Goal: Task Accomplishment & Management: Use online tool/utility

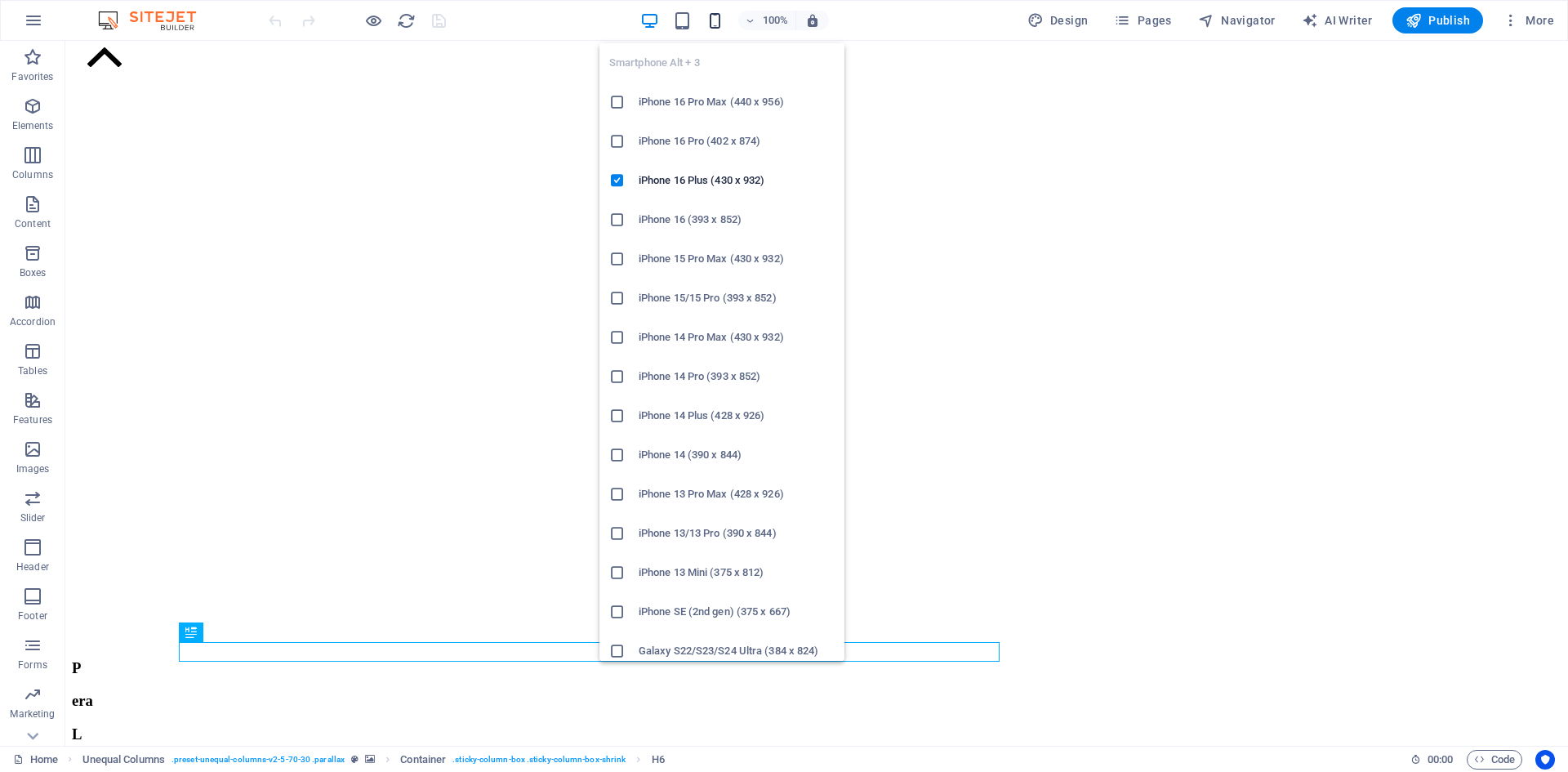
click at [707, 24] on div "100%" at bounding box center [735, 20] width 189 height 26
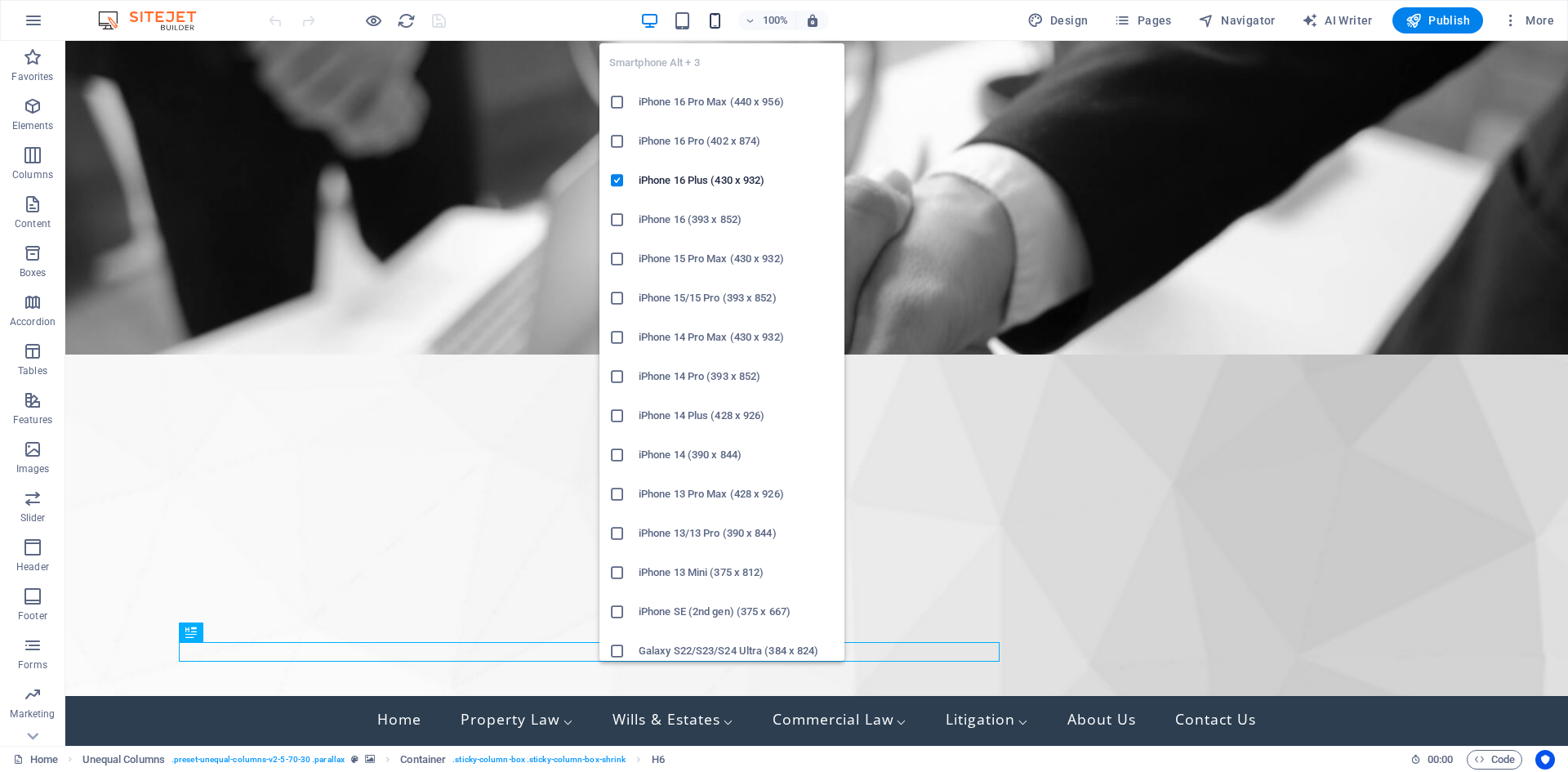
click at [716, 21] on icon "button" at bounding box center [715, 20] width 19 height 19
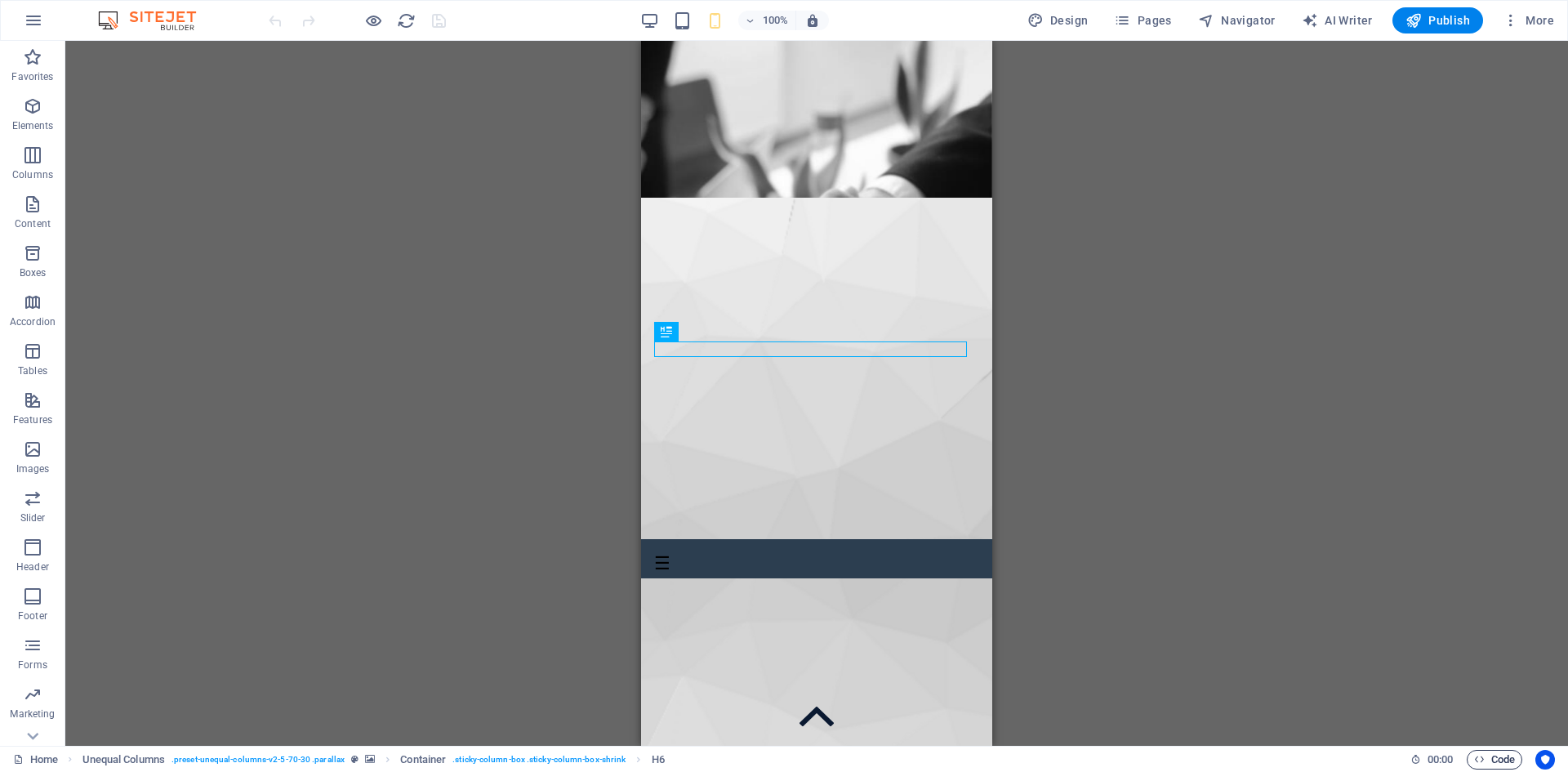
click at [1504, 757] on span "Code" at bounding box center [1495, 759] width 41 height 20
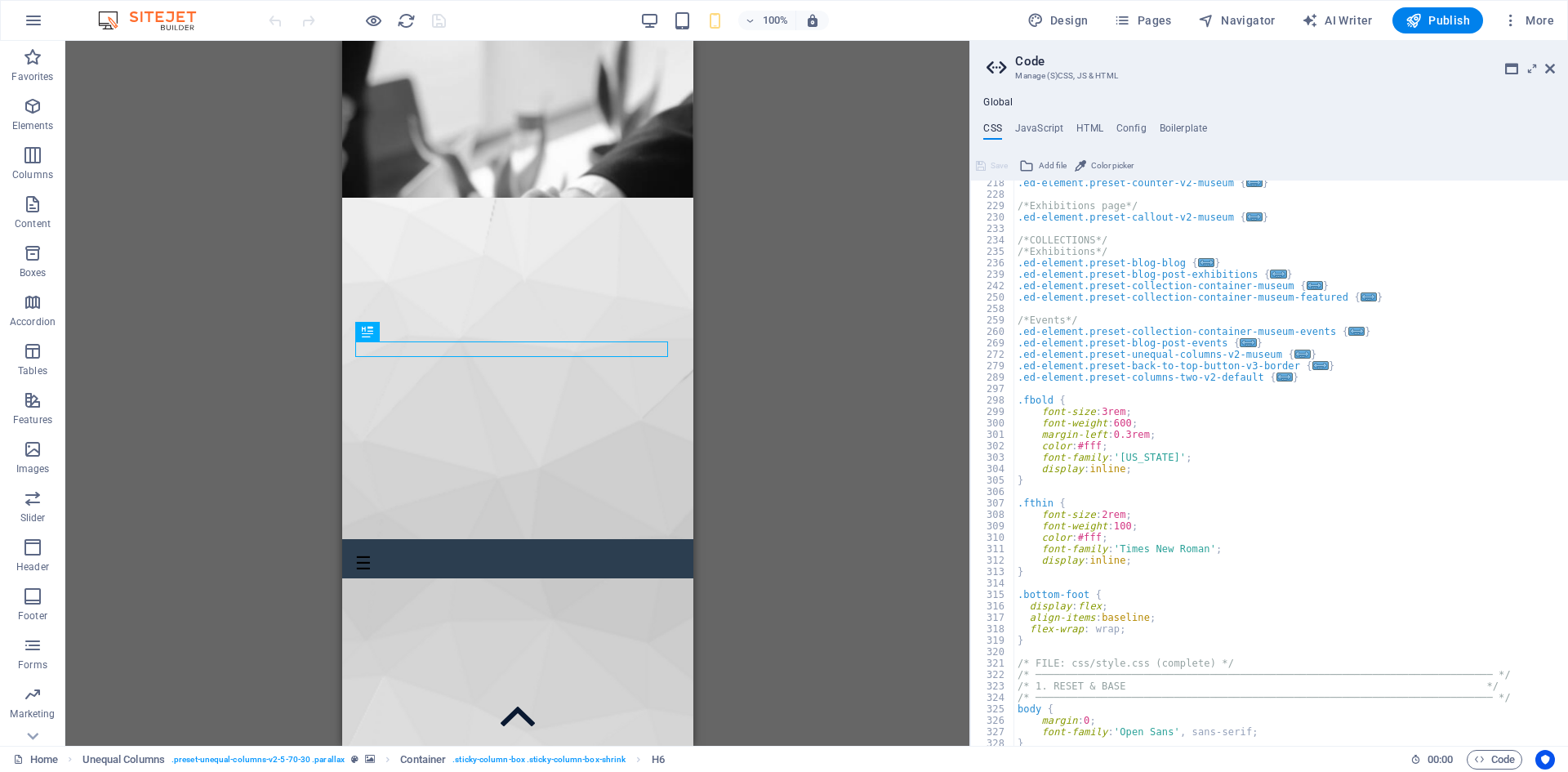
scroll to position [392, 0]
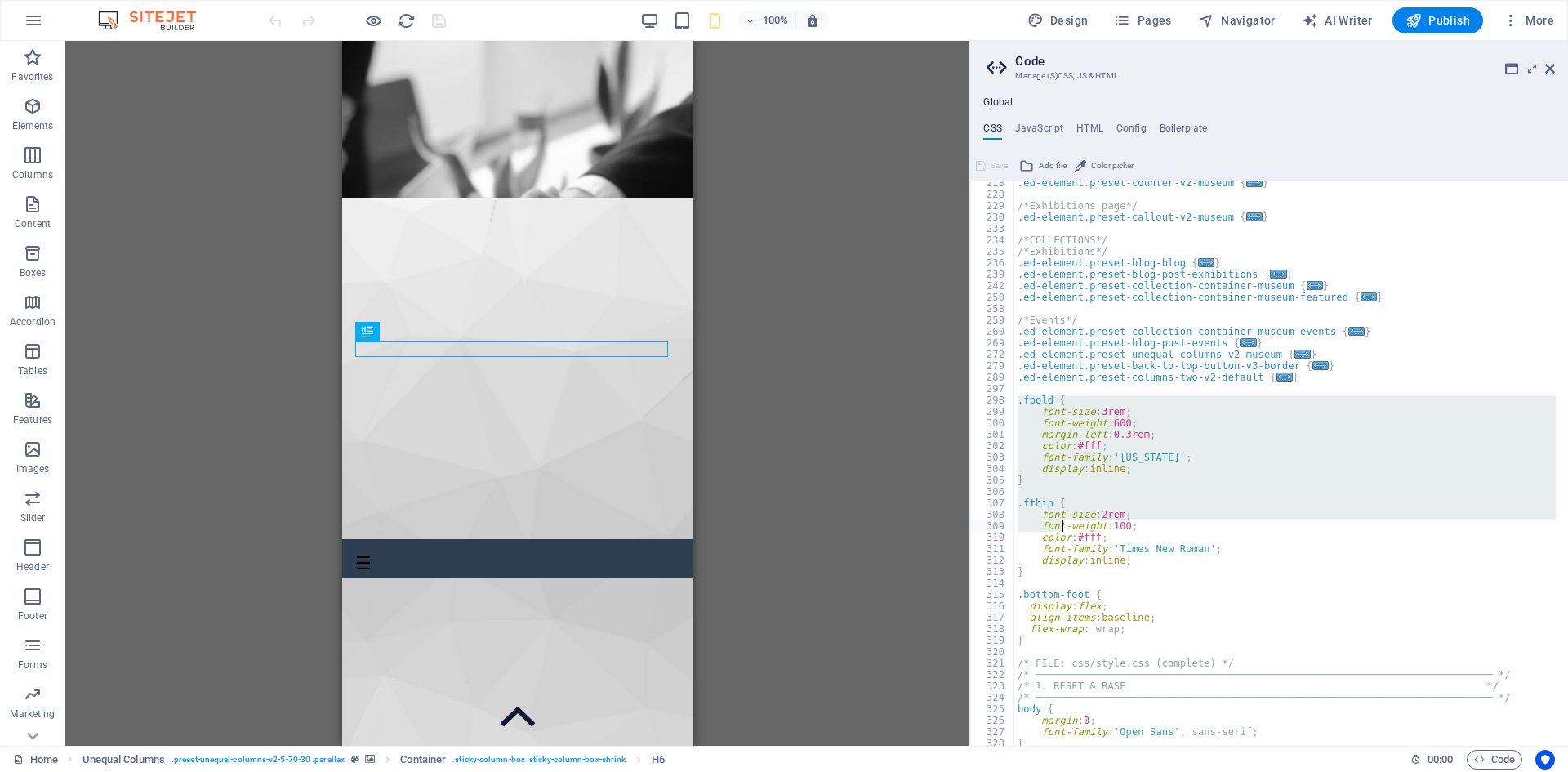
drag, startPoint x: 1016, startPoint y: 402, endPoint x: 1064, endPoint y: 544, distance: 149.9
click at [1064, 544] on div ".ed-element.preset-counter-v2-museum { ... } /*Exhibitions page*/ .ed-element.p…" at bounding box center [1286, 471] width 543 height 588
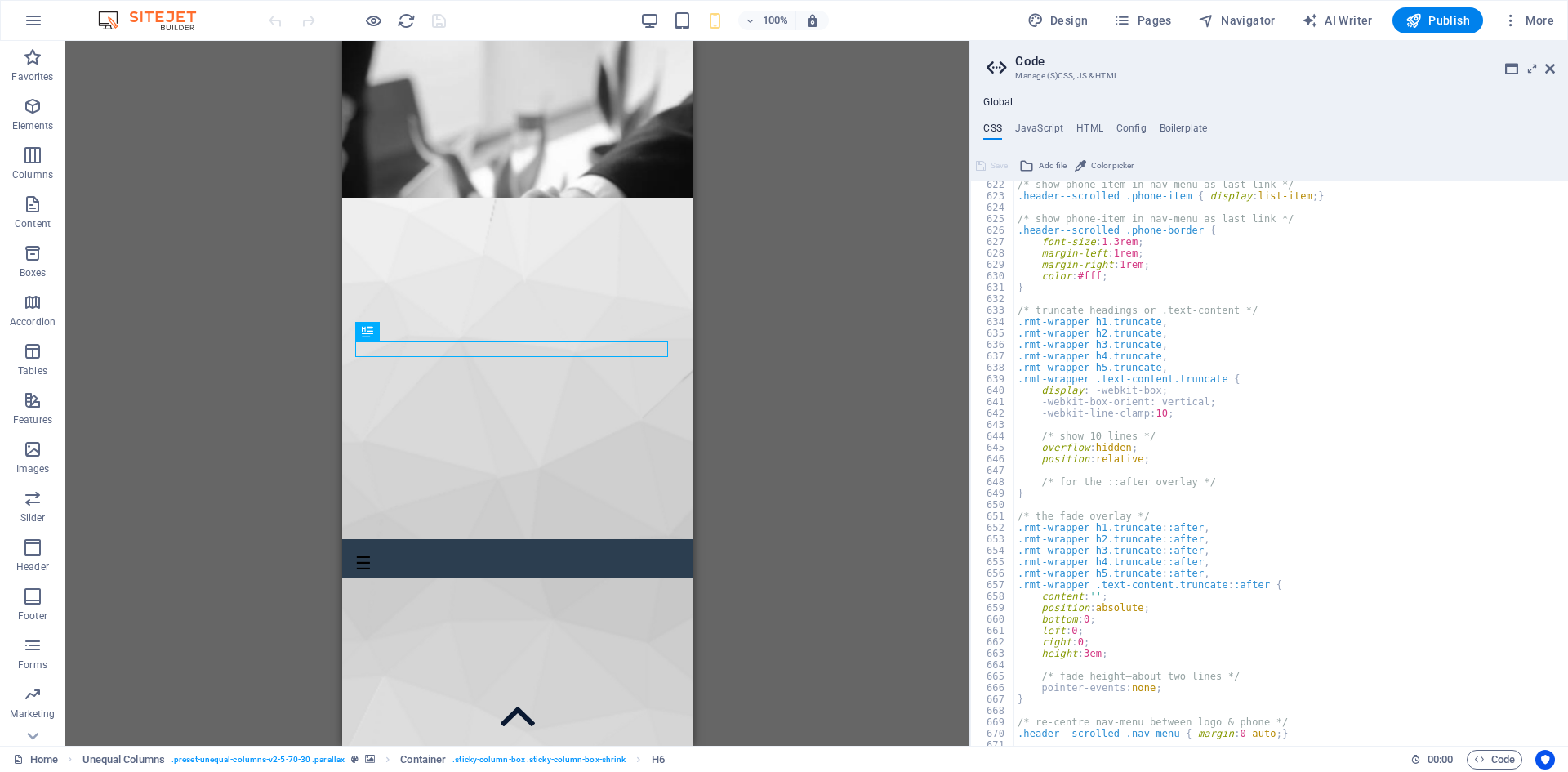
scroll to position [4488, 0]
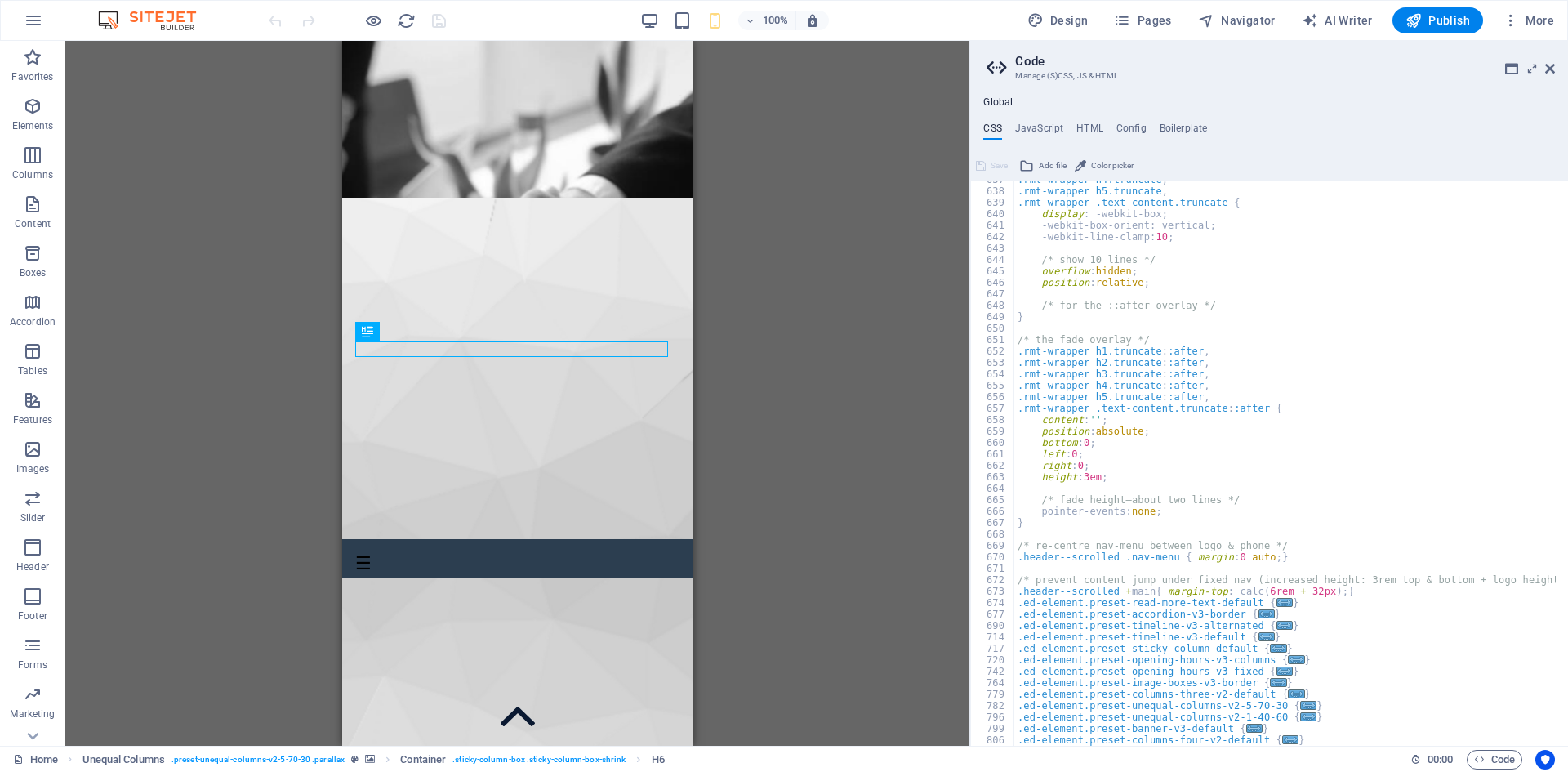
click at [1124, 316] on div ".rmt-wrapper h4.truncate , .rmt-wrapper h5.truncate , .rmt-wrapper .text-conten…" at bounding box center [1286, 468] width 543 height 588
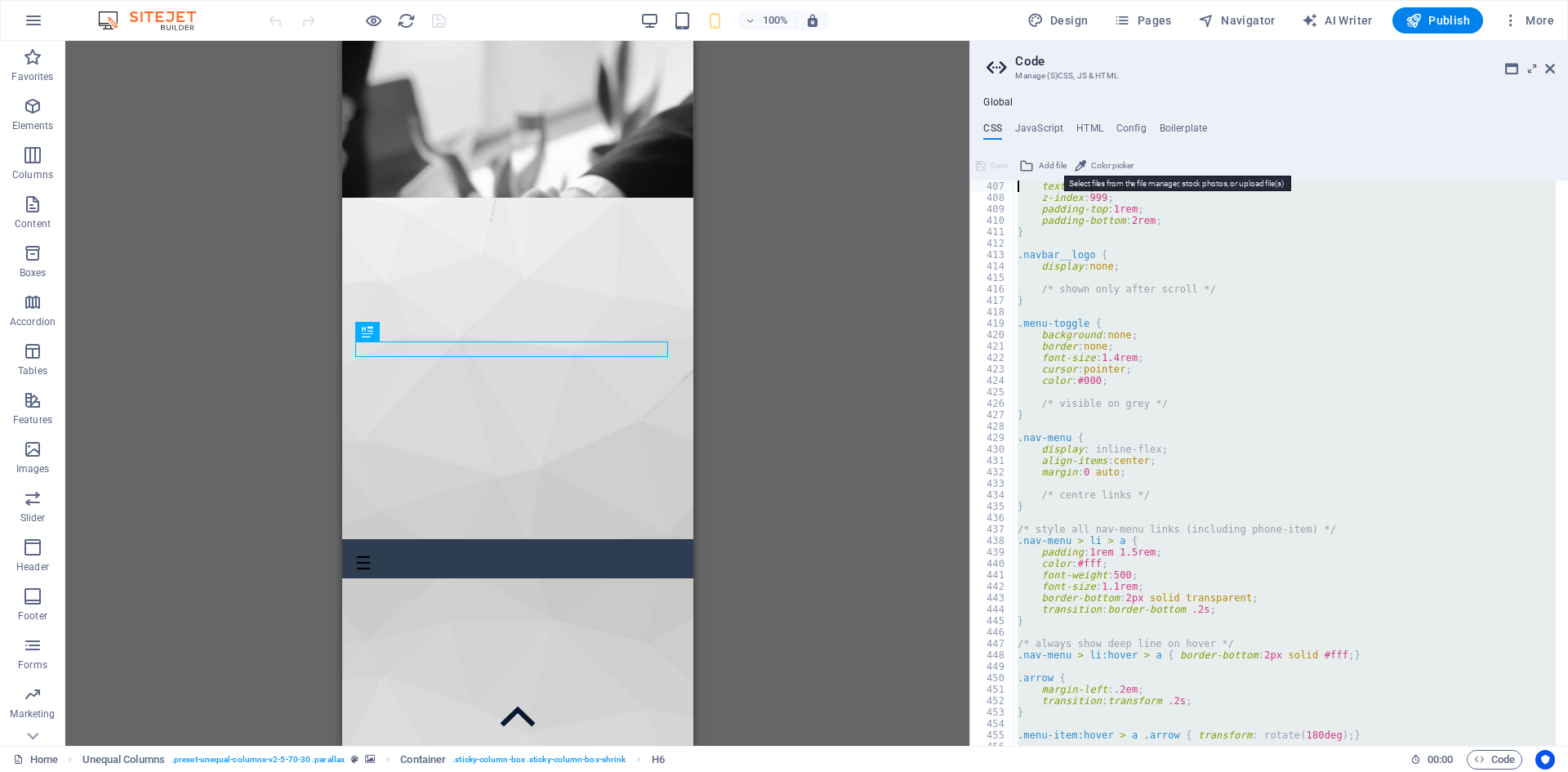
scroll to position [1784, 0]
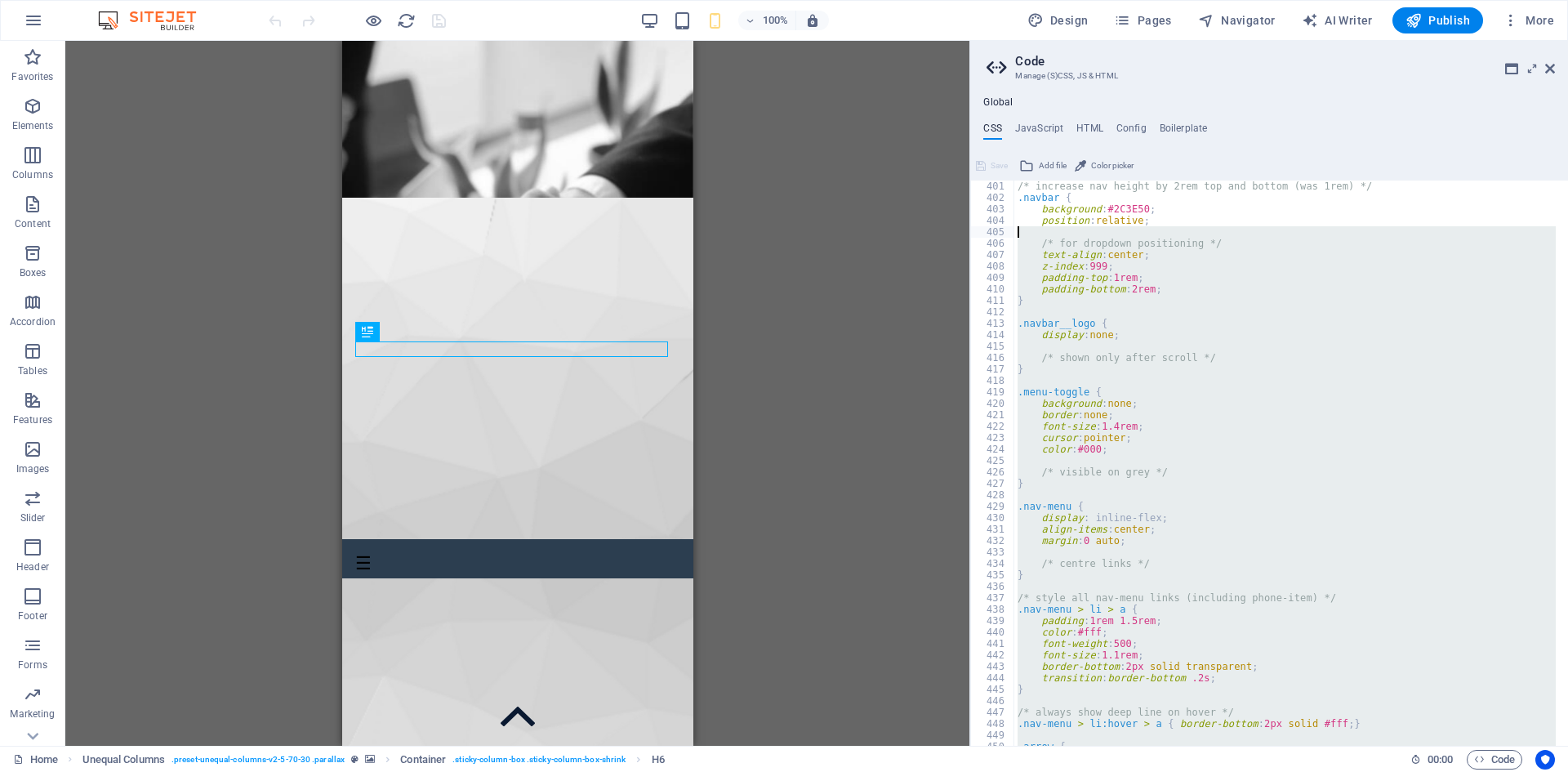
drag, startPoint x: 1361, startPoint y: 594, endPoint x: 1026, endPoint y: 230, distance: 494.7
click at [1026, 230] on div "/* increase nav height by 2rem top and bottom (was 1rem) */ .navbar { backgroun…" at bounding box center [1286, 474] width 543 height 588
click at [1131, 338] on div "/* increase nav height by 2rem top and bottom (was 1rem) */ .navbar { backgroun…" at bounding box center [1285, 463] width 542 height 565
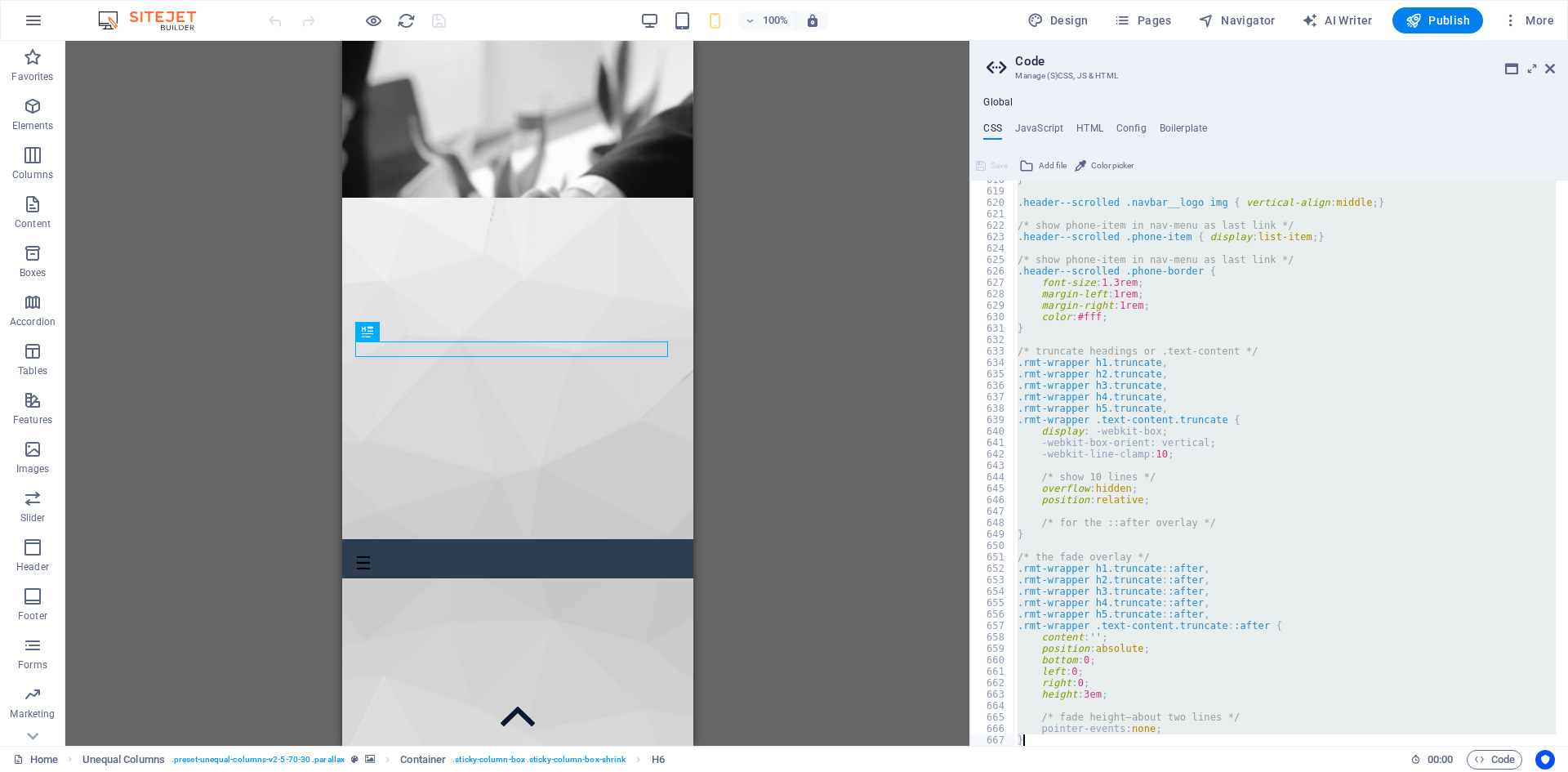
scroll to position [4488, 0]
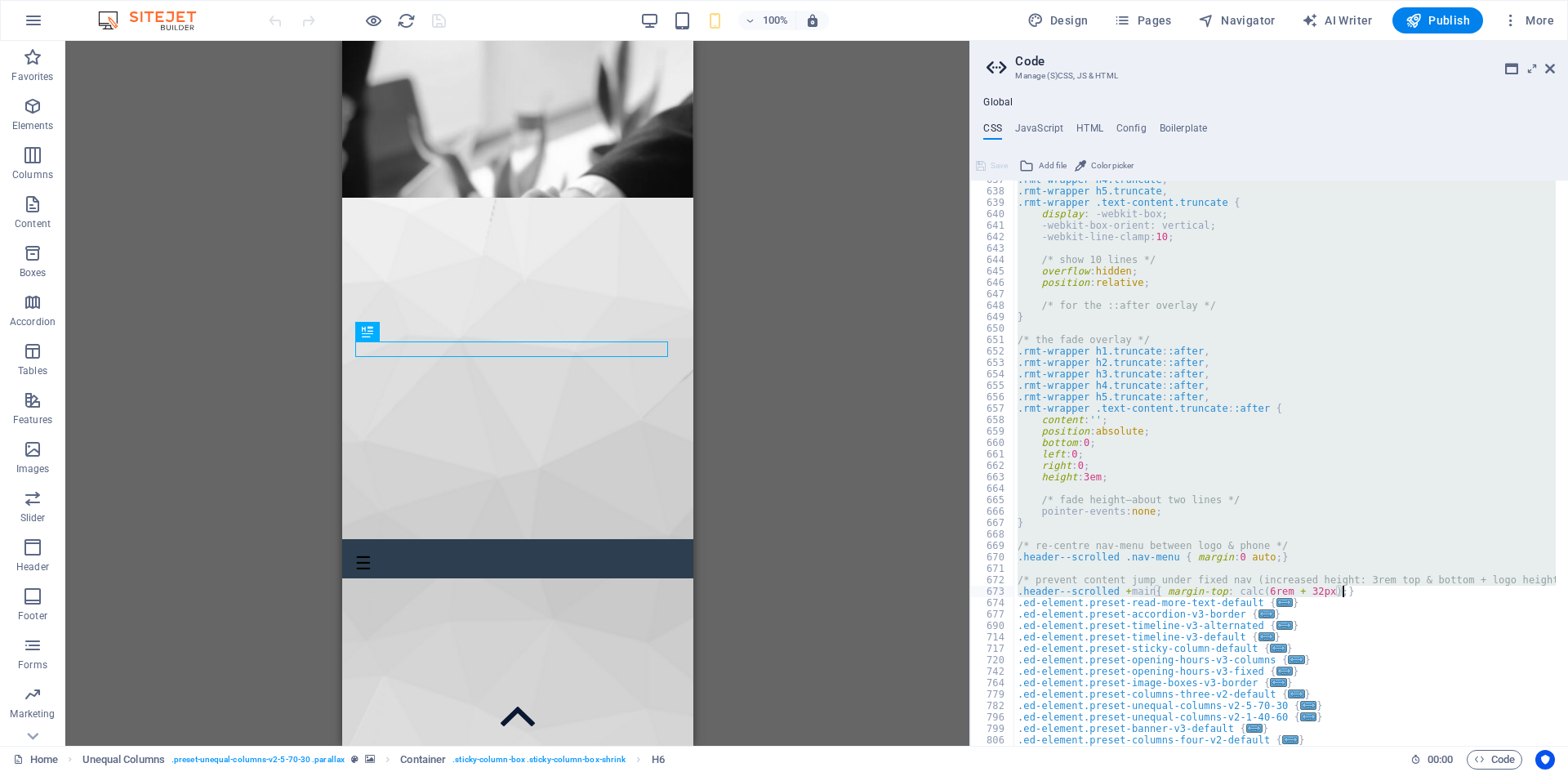
drag, startPoint x: 1014, startPoint y: 253, endPoint x: 1356, endPoint y: 593, distance: 482.2
click at [1356, 593] on div ".rmt-wrapper h4.truncate , .rmt-wrapper h5.truncate , .rmt-wrapper .text-conten…" at bounding box center [1286, 468] width 543 height 588
click at [1496, 225] on div ".rmt-wrapper h4.truncate , .rmt-wrapper h5.truncate , .rmt-wrapper .text-conten…" at bounding box center [1285, 463] width 542 height 565
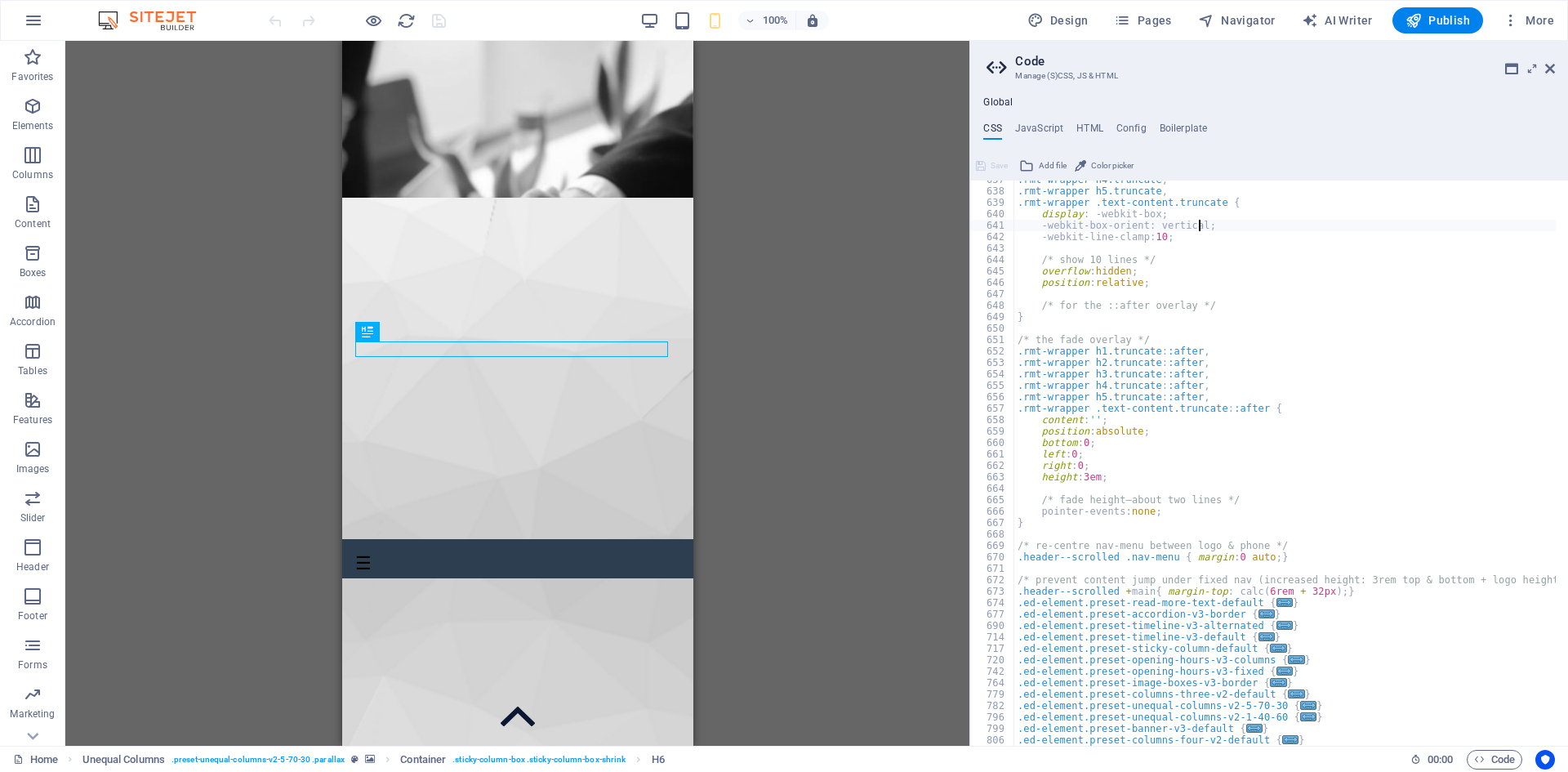
click at [1210, 377] on div ".rmt-wrapper h4.truncate , .rmt-wrapper h5.truncate , .rmt-wrapper .text-conten…" at bounding box center [1286, 468] width 543 height 588
drag, startPoint x: 1197, startPoint y: 426, endPoint x: 1191, endPoint y: 436, distance: 11.7
click at [1196, 431] on div ".rmt-wrapper h4.truncate , .rmt-wrapper h5.truncate , .rmt-wrapper .text-conten…" at bounding box center [1286, 468] width 543 height 588
click at [1167, 471] on div ".rmt-wrapper h4.truncate , .rmt-wrapper h5.truncate , .rmt-wrapper .text-conten…" at bounding box center [1286, 468] width 543 height 588
type textarea "right: 0;"
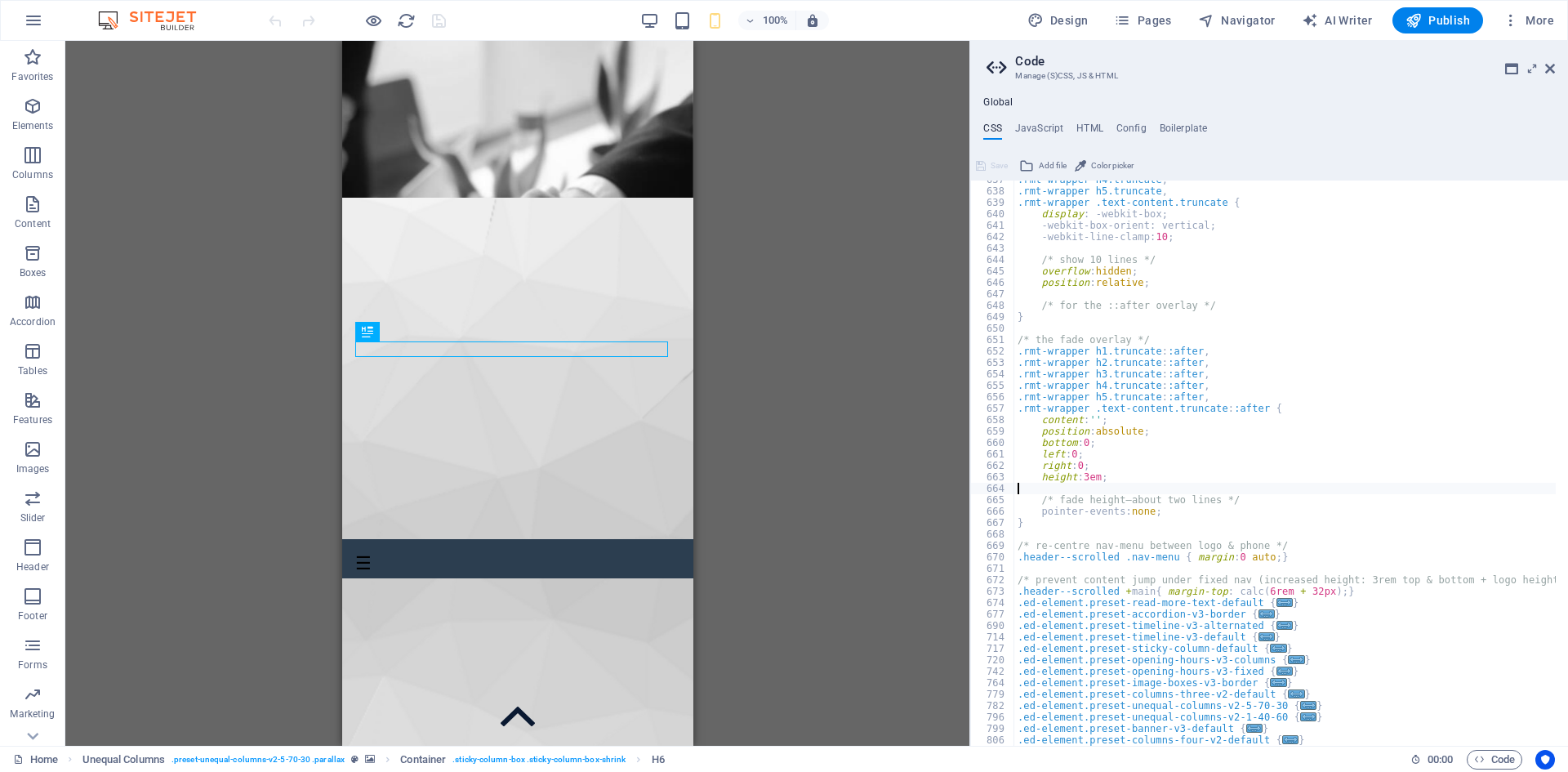
click at [1144, 491] on div ".rmt-wrapper h4.truncate , .rmt-wrapper h5.truncate , .rmt-wrapper .text-conten…" at bounding box center [1286, 468] width 543 height 588
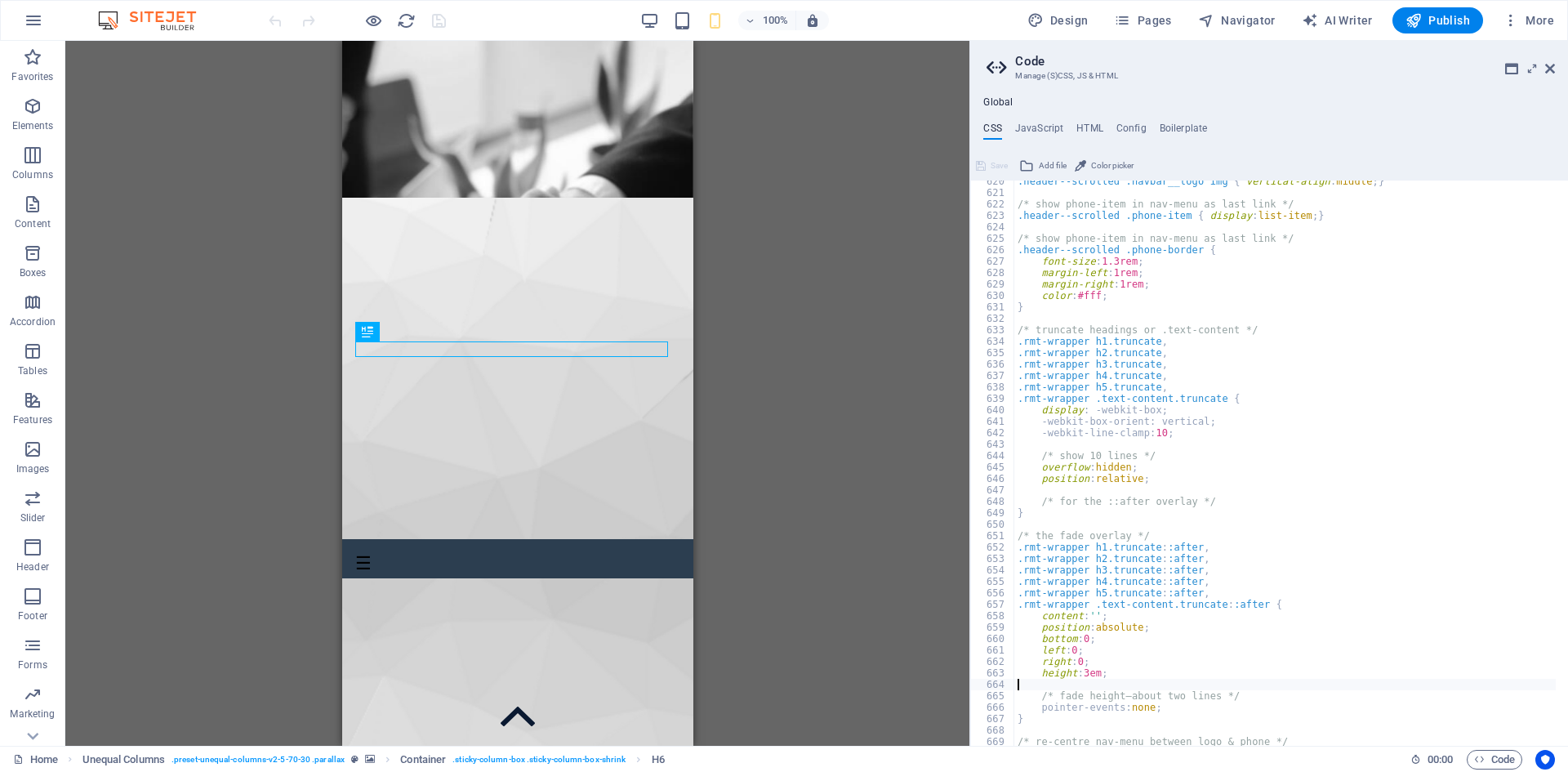
scroll to position [4194, 0]
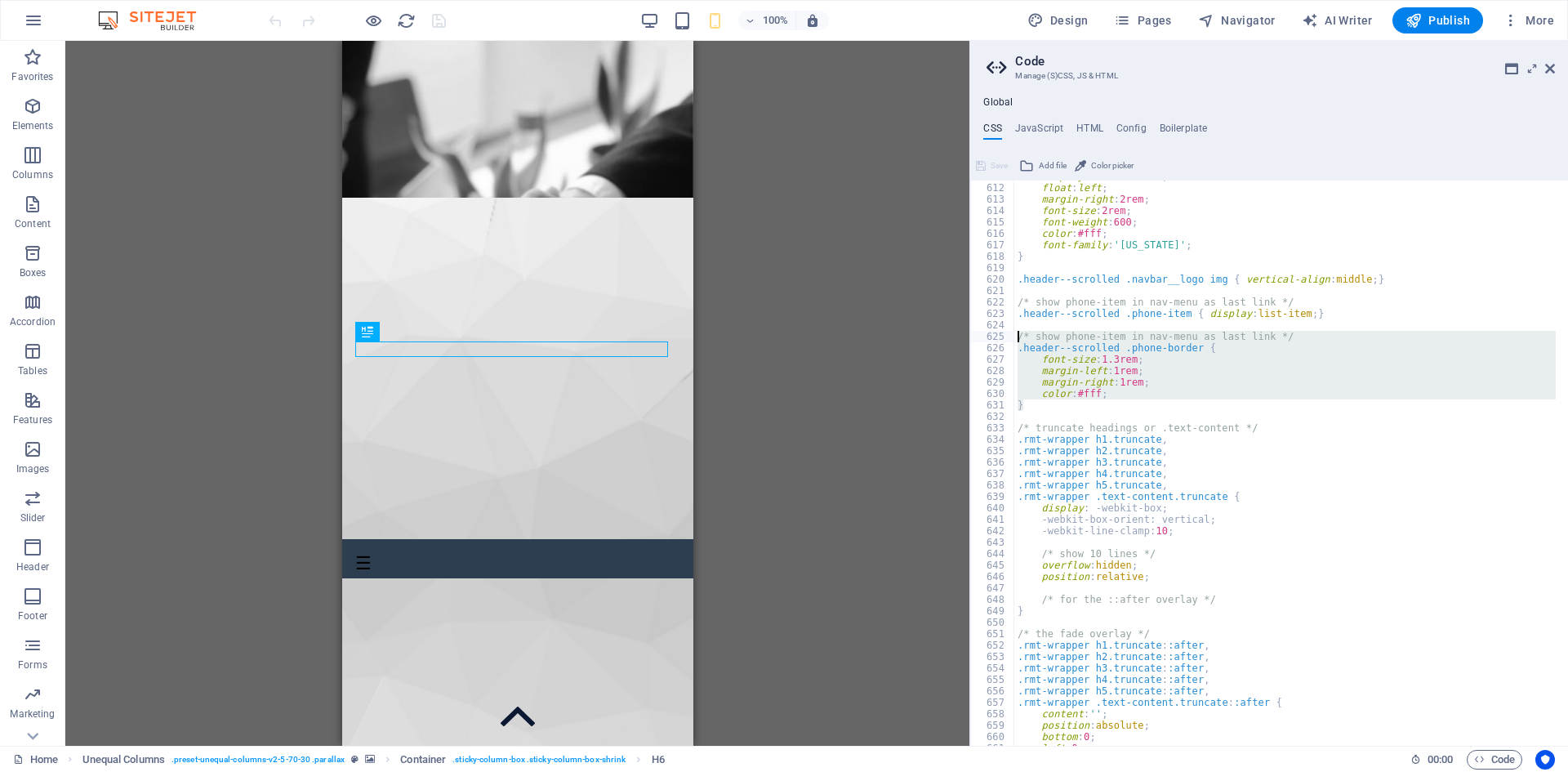
drag, startPoint x: 1069, startPoint y: 407, endPoint x: 1009, endPoint y: 340, distance: 89.9
click at [1009, 340] on div "611 612 613 614 615 616 617 618 619 620 621 622 623 624 625 626 627 628 629 630…" at bounding box center [1269, 463] width 598 height 565
type textarea "/* show phone-item in nav-menu as last link */ .header--scrolled .phone-border {"
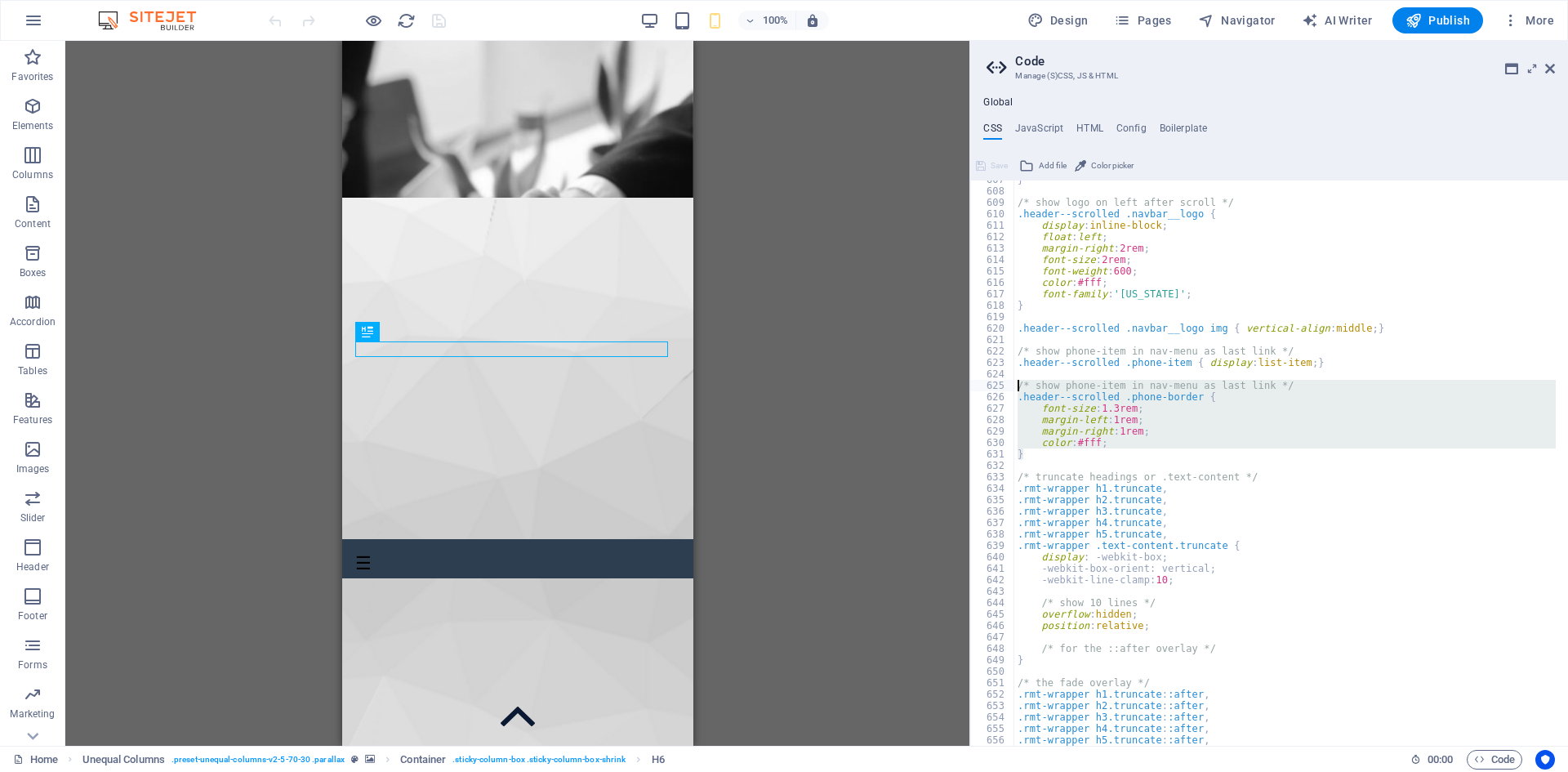
scroll to position [4096, 0]
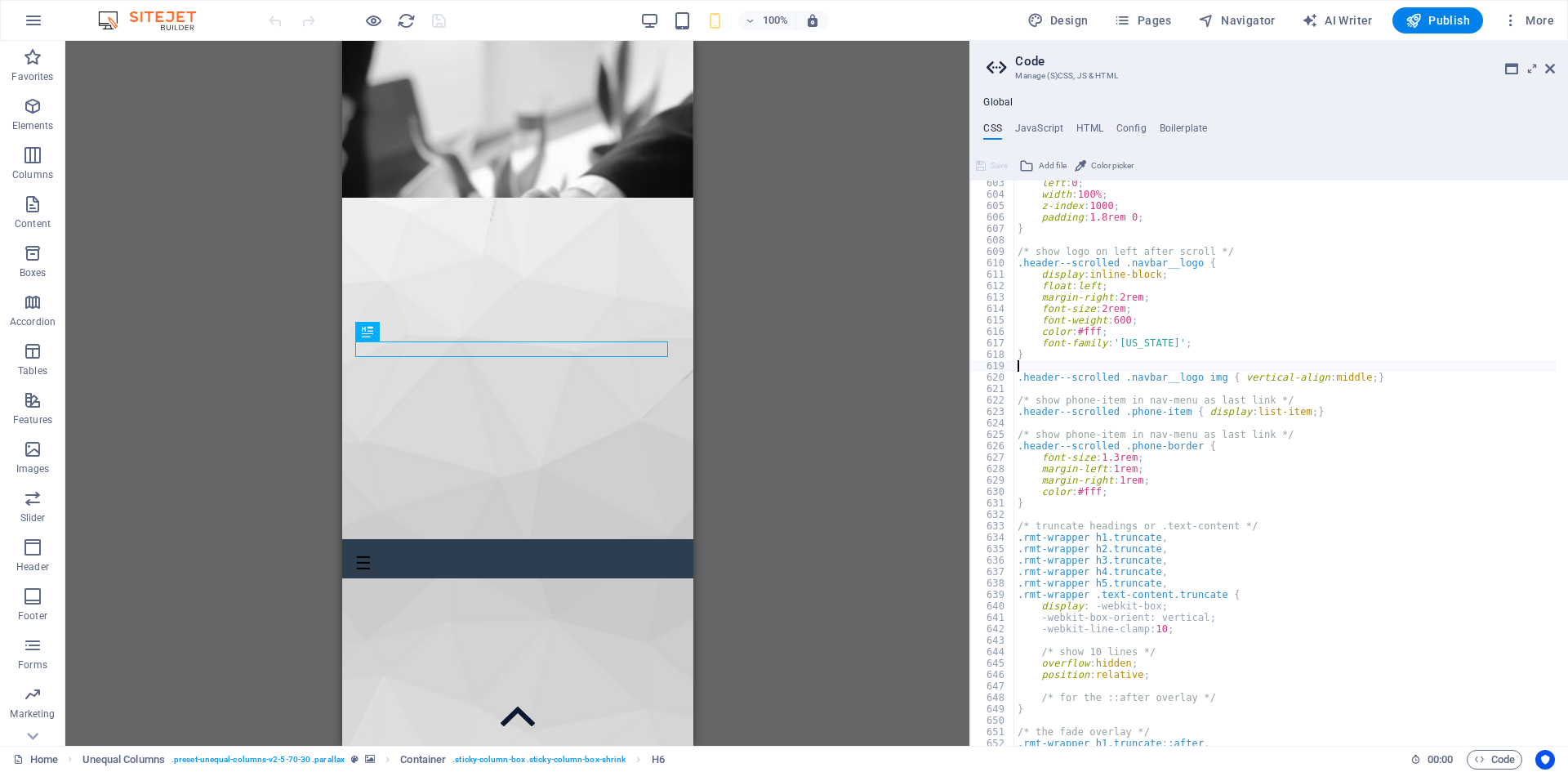
click at [1076, 370] on div "left : 0 ; width : 100% ; z-index : 1000 ; padding : 1.8rem 0 ; } /* show logo …" at bounding box center [1286, 471] width 543 height 588
click at [1076, 362] on div "left : 0 ; width : 100% ; z-index : 1000 ; padding : 1.8rem 0 ; } /* show logo …" at bounding box center [1286, 471] width 543 height 588
click at [1078, 355] on div "left : 0 ; width : 100% ; z-index : 1000 ; padding : 1.8rem 0 ; } /* show logo …" at bounding box center [1286, 471] width 543 height 588
type textarea "}"
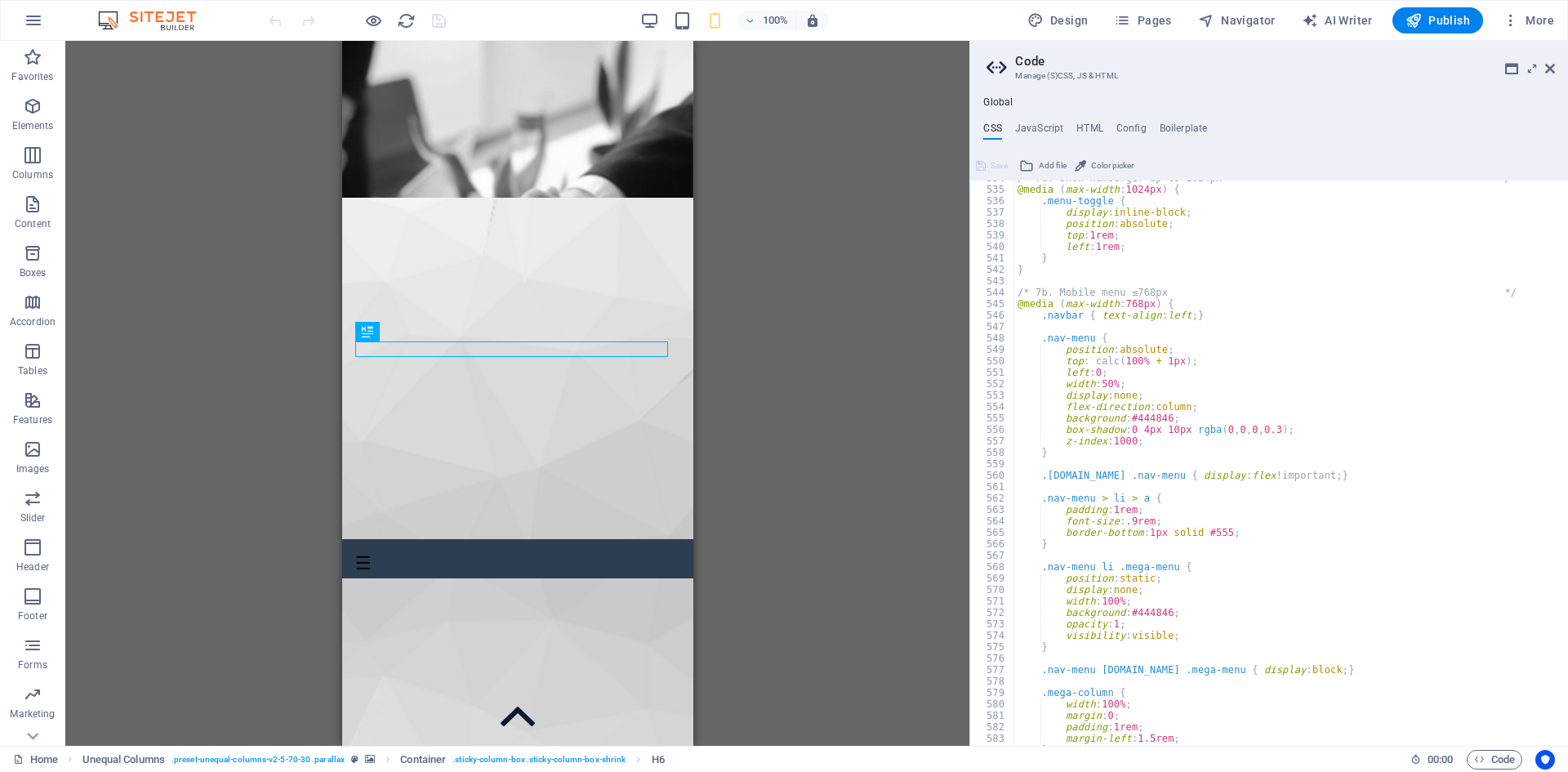
scroll to position [3361, 0]
